Goal: Task Accomplishment & Management: Use online tool/utility

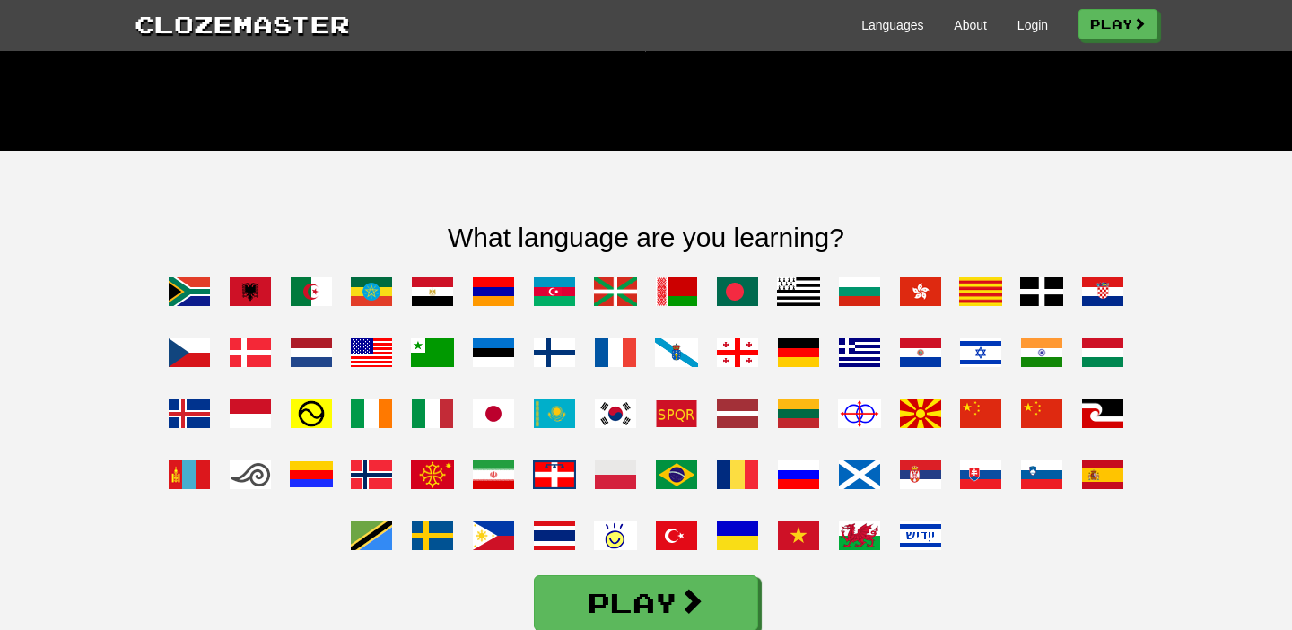
scroll to position [1368, 0]
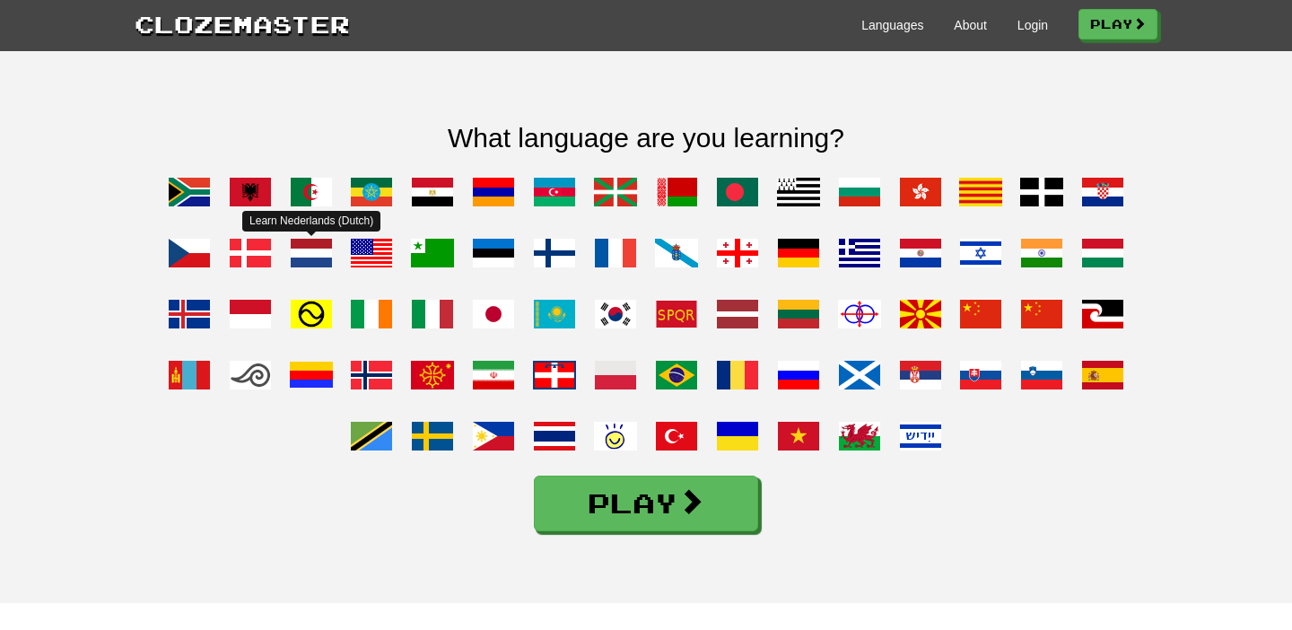
click at [311, 275] on span at bounding box center [311, 252] width 43 height 43
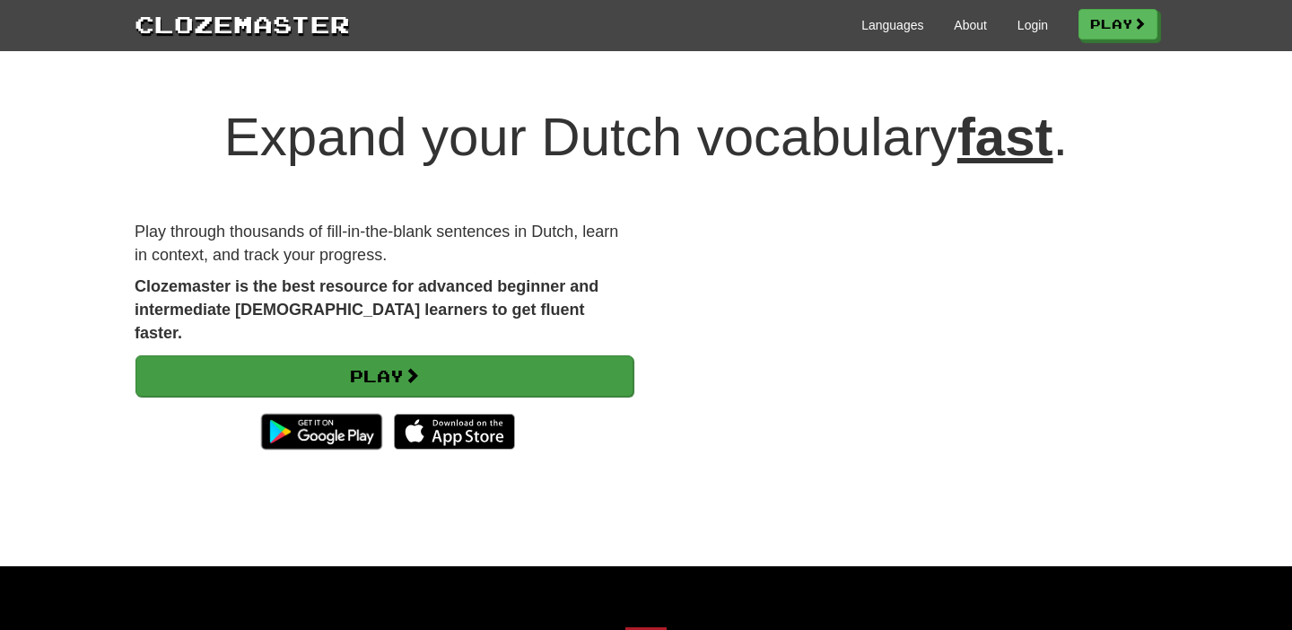
click at [544, 355] on link "Play" at bounding box center [384, 375] width 498 height 41
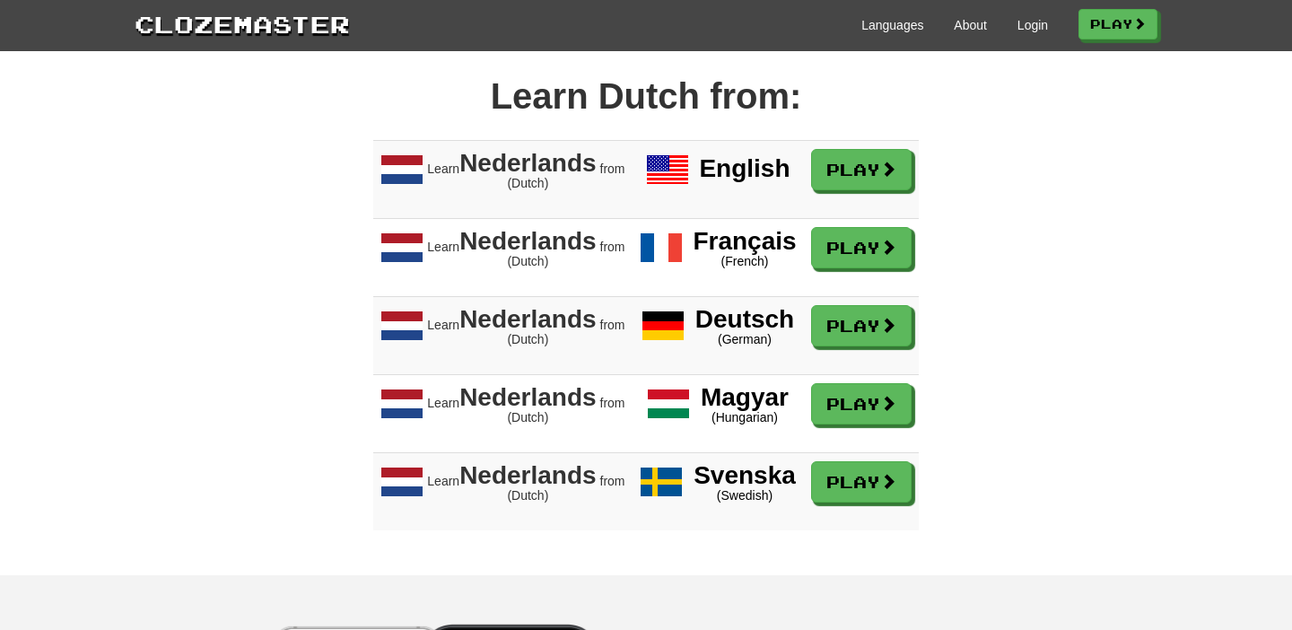
scroll to position [1476, 0]
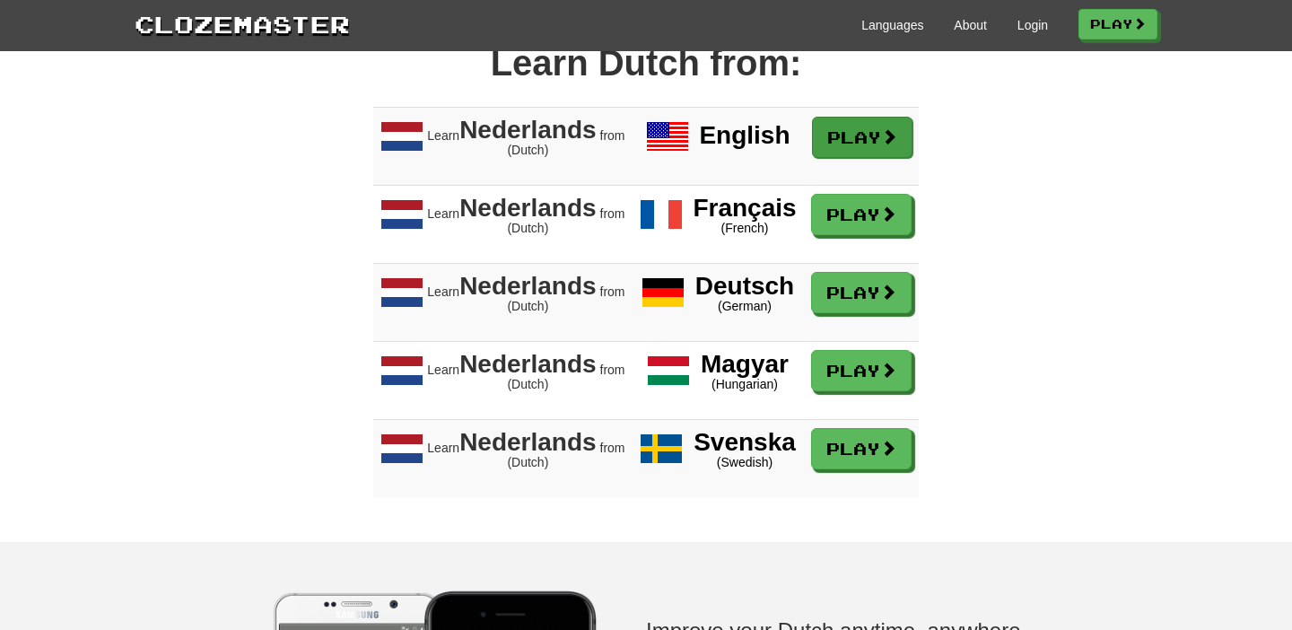
click at [892, 134] on link "Play" at bounding box center [862, 137] width 100 height 41
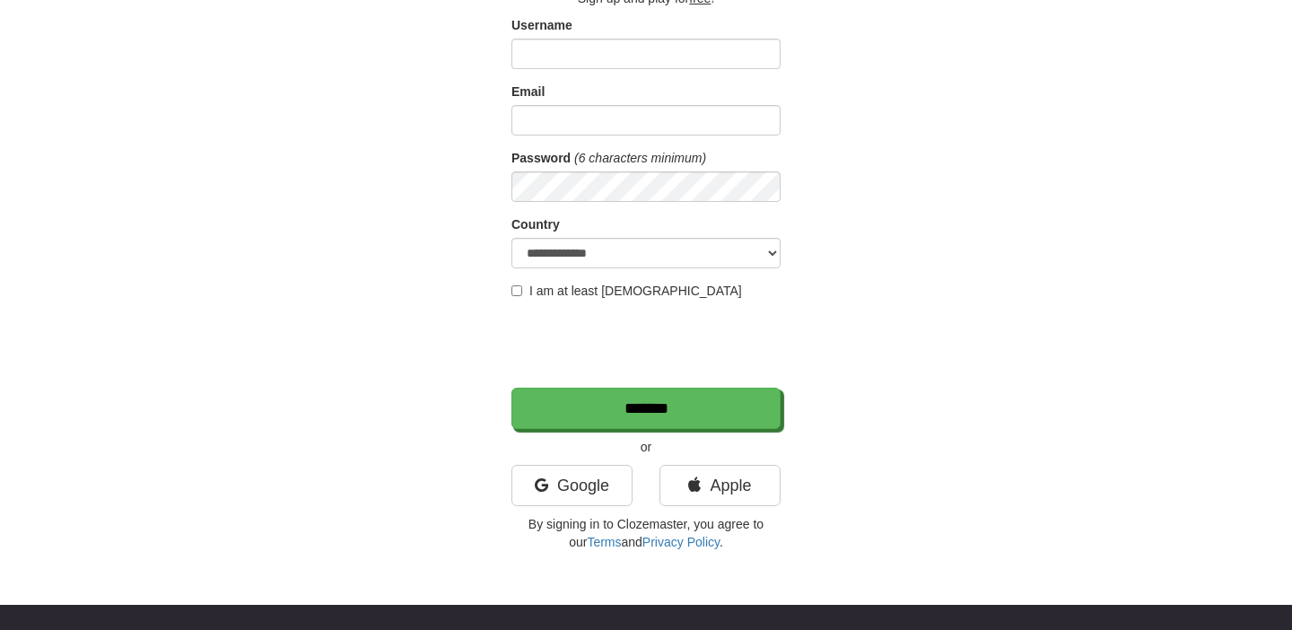
scroll to position [40, 0]
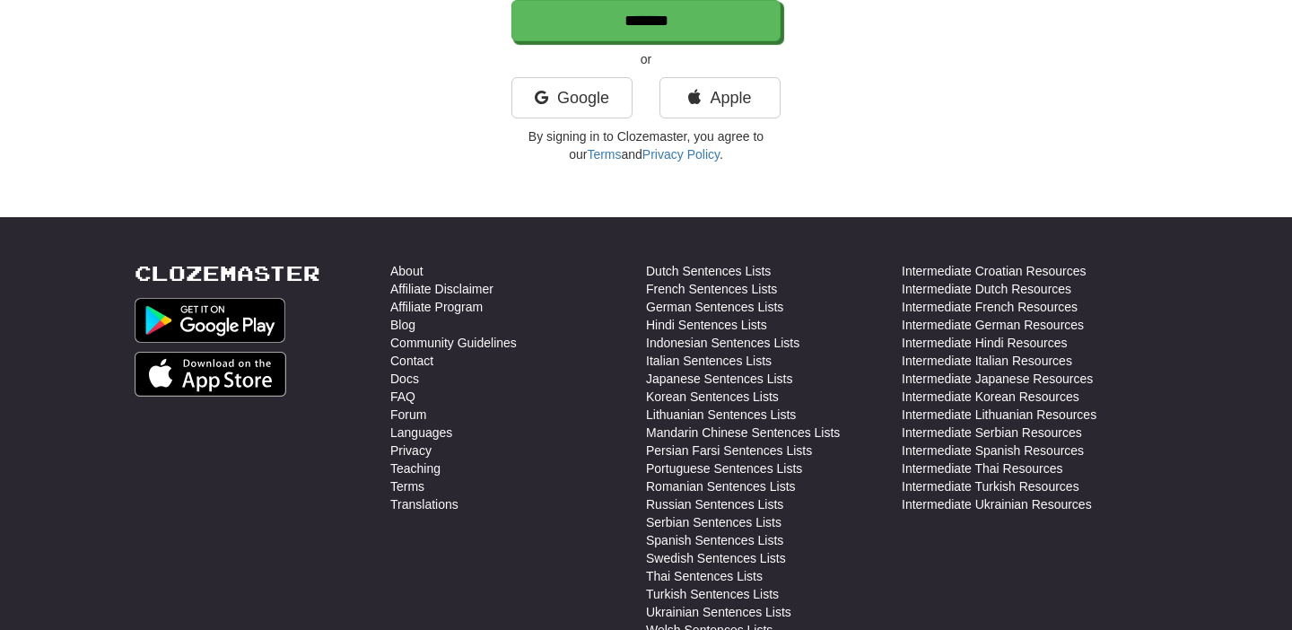
scroll to position [36, 0]
